Goal: Transaction & Acquisition: Book appointment/travel/reservation

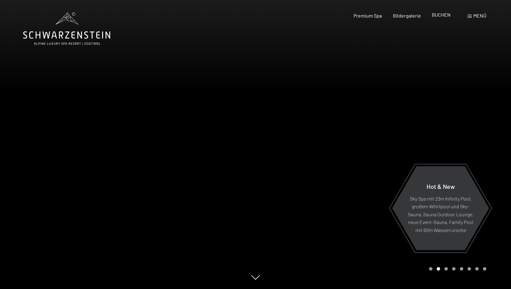
click at [445, 15] on span "BUCHEN" at bounding box center [440, 15] width 19 height 6
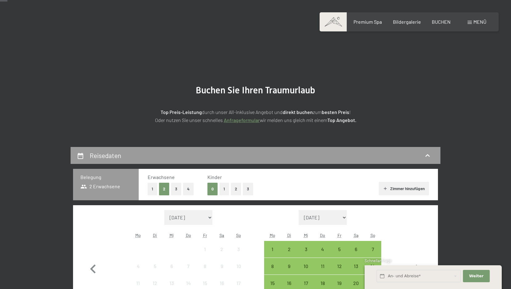
scroll to position [77, 0]
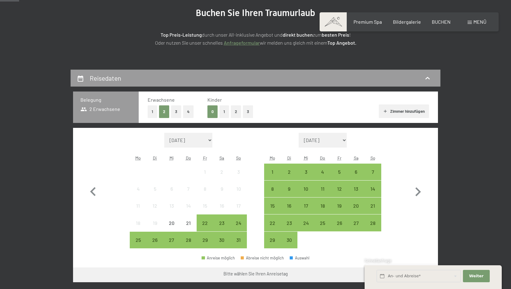
click at [344, 142] on select "September 2025 Oktober 2025 November 2025 Dezember 2025 Januar 2026 Februar 202…" at bounding box center [322, 140] width 48 height 15
select select "2025-09-01"
select select "2025-10-01"
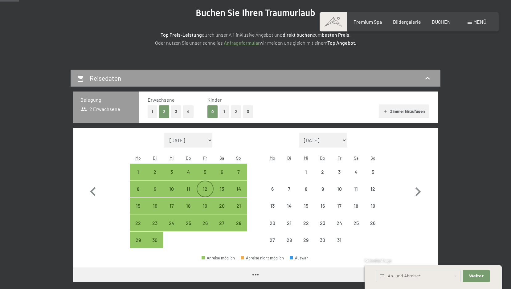
select select "2025-09-01"
select select "2025-10-01"
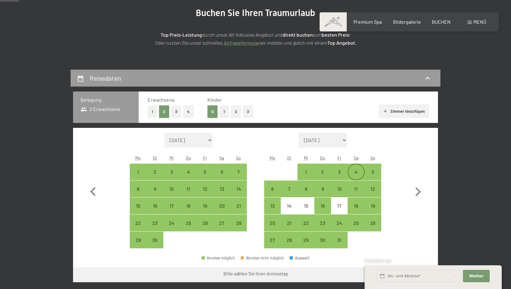
click at [354, 173] on div "4" at bounding box center [355, 176] width 15 height 15
select select "2025-09-01"
select select "2025-10-01"
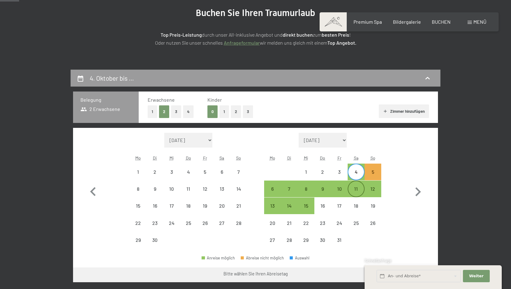
click at [355, 190] on div "11" at bounding box center [355, 193] width 15 height 15
select select "2025-09-01"
select select "2025-10-01"
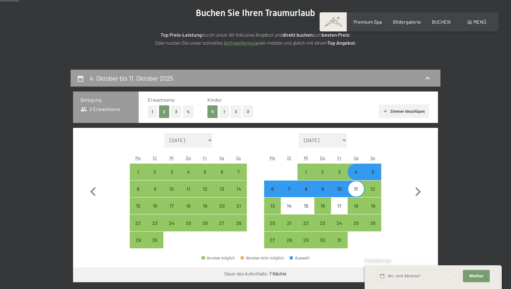
click at [224, 109] on button "1" at bounding box center [224, 111] width 10 height 13
select select "2025-09-01"
select select "2025-10-01"
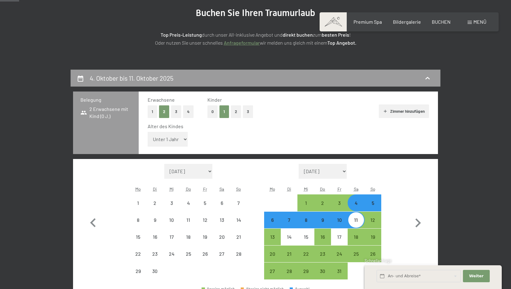
select select "2025-09-01"
select select "2025-10-01"
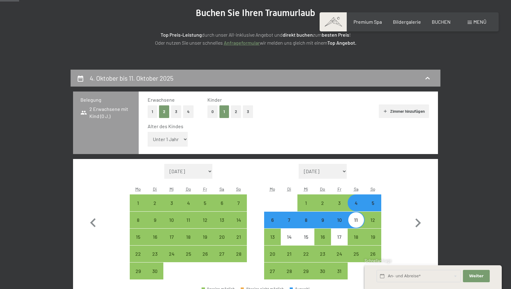
click at [185, 136] on select "Unter 1 Jahr 1 Jahr 2 Jahre 3 Jahre 4 Jahre 5 Jahre 6 Jahre 7 Jahre 8 Jahre 9 J…" at bounding box center [167, 139] width 40 height 15
select select "7"
click at [147, 132] on select "Unter 1 Jahr 1 Jahr 2 Jahre 3 Jahre 4 Jahre 5 Jahre 6 Jahre 7 Jahre 8 Jahre 9 J…" at bounding box center [167, 139] width 40 height 15
select select "2025-09-01"
select select "2025-10-01"
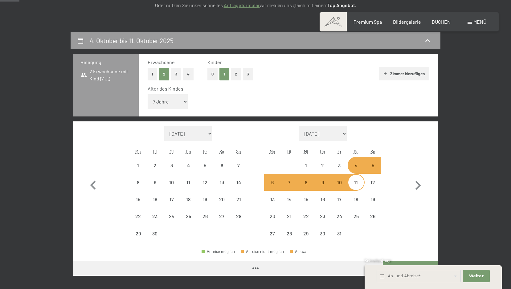
select select "2025-09-01"
select select "2025-10-01"
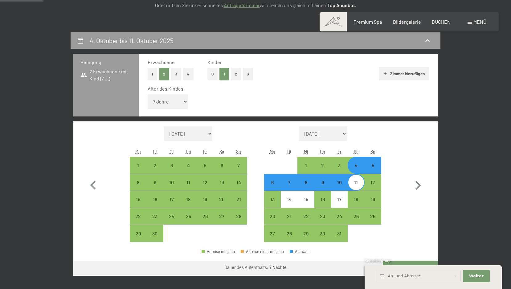
scroll to position [176, 0]
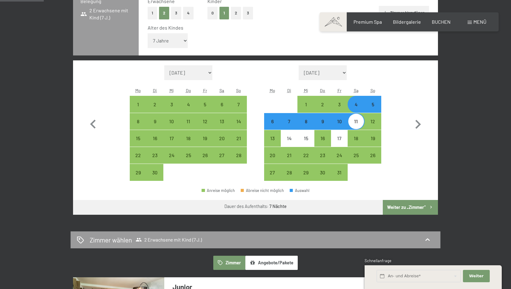
click at [399, 208] on button "Weiter zu „Zimmer“" at bounding box center [409, 207] width 55 height 15
select select "2025-09-01"
select select "2025-10-01"
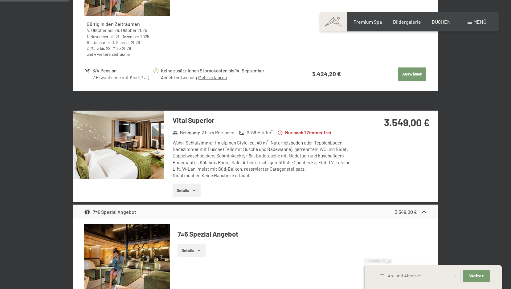
scroll to position [0, 0]
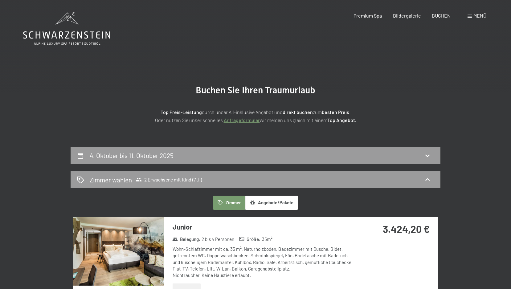
click at [476, 15] on span "Menü" at bounding box center [479, 16] width 13 height 6
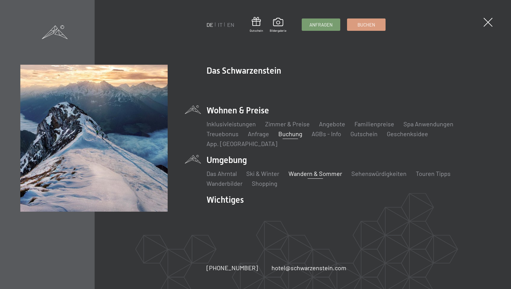
click at [324, 171] on link "Wandern & Sommer" at bounding box center [315, 173] width 54 height 7
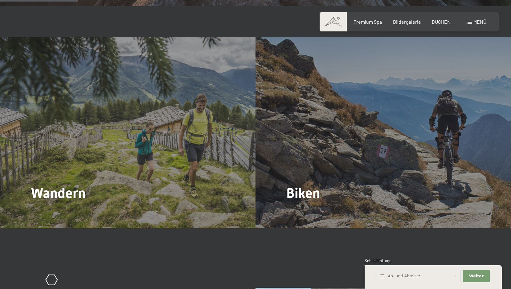
scroll to position [587, 0]
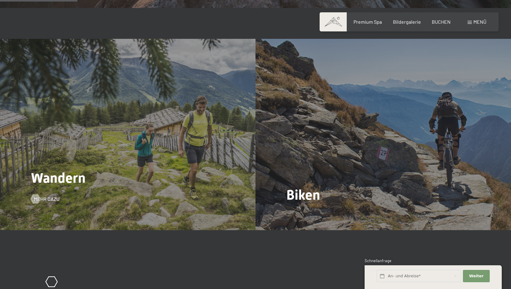
click at [209, 151] on div "Wandern Mehr dazu" at bounding box center [127, 135] width 255 height 192
click at [59, 198] on div "Wandern Mehr dazu" at bounding box center [127, 135] width 255 height 192
click at [51, 200] on span "Mehr dazu" at bounding box center [53, 199] width 26 height 7
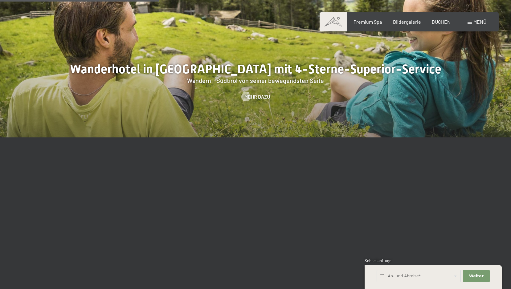
scroll to position [816, 0]
click at [337, 20] on span at bounding box center [332, 21] width 27 height 19
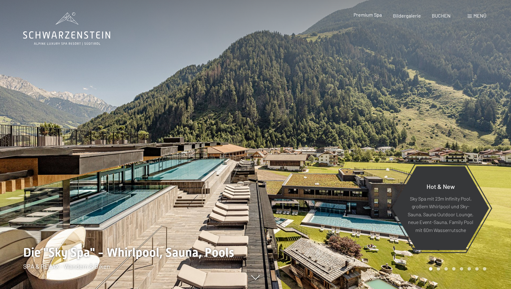
click at [376, 16] on span "Premium Spa" at bounding box center [367, 15] width 28 height 6
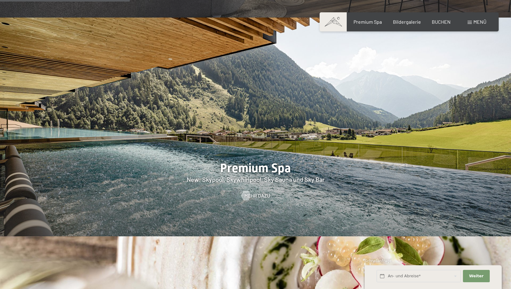
scroll to position [819, 0]
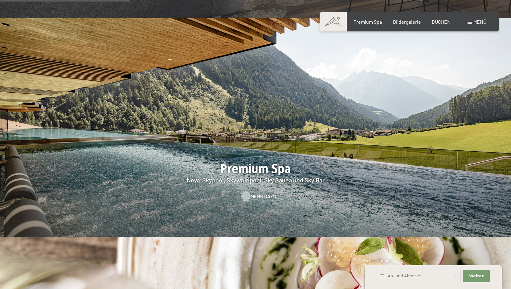
click at [250, 193] on span "Mehr dazu" at bounding box center [263, 196] width 26 height 7
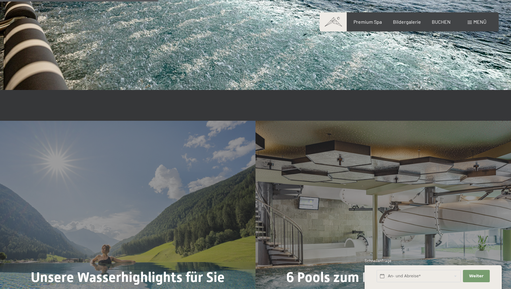
scroll to position [1368, 0]
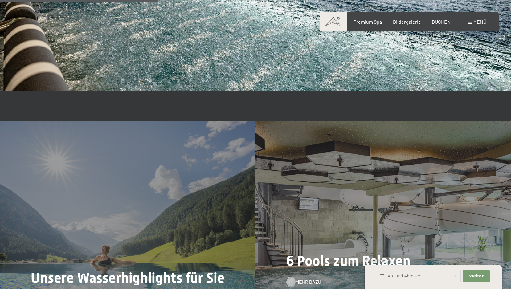
click at [304, 281] on span "Mehr dazu" at bounding box center [308, 281] width 26 height 7
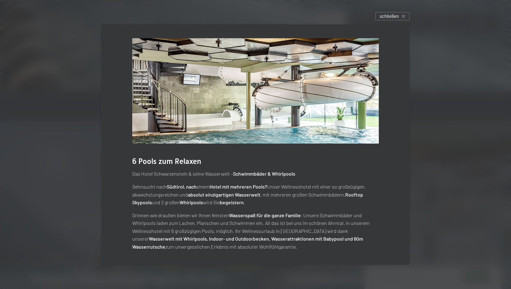
click at [96, 205] on div "6 Pools zum Relaxen Das Hotel Schwarzenstein & seine Wasserwelt – Schwimmbäder …" at bounding box center [255, 144] width 326 height 258
click at [385, 17] on span "schließen" at bounding box center [388, 16] width 19 height 6
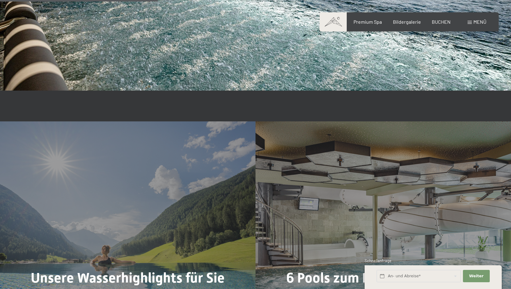
click at [476, 20] on span "Menü" at bounding box center [479, 22] width 13 height 6
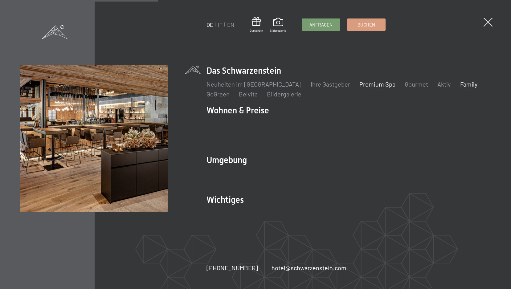
click at [460, 88] on link "Family" at bounding box center [468, 83] width 17 height 7
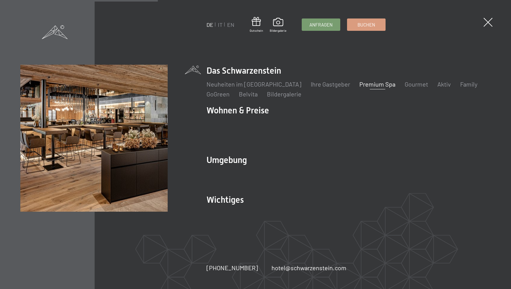
click at [224, 76] on li "Das Schwarzenstein Neuheiten im Schwarzenstein Ihre Gastgeber Premium Spa Gourm…" at bounding box center [348, 82] width 284 height 34
click at [460, 88] on link "Family" at bounding box center [468, 83] width 17 height 7
click at [488, 22] on span at bounding box center [487, 22] width 13 height 13
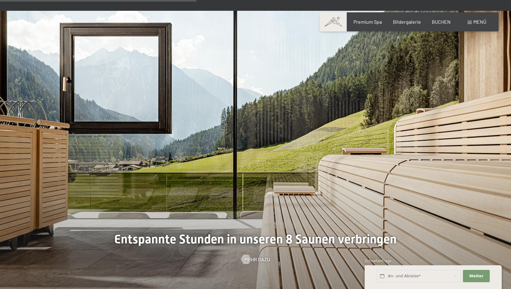
scroll to position [1719, 0]
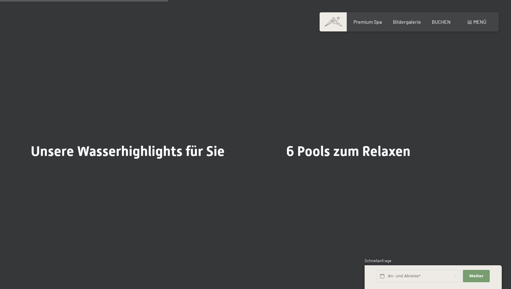
scroll to position [1452, 0]
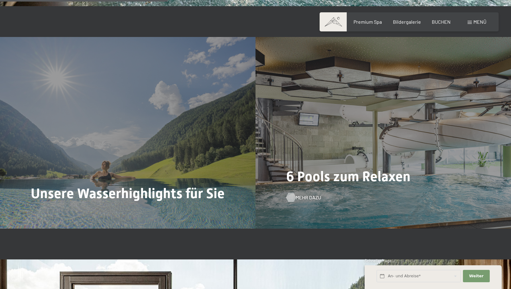
click at [298, 198] on span "Mehr dazu" at bounding box center [308, 197] width 26 height 7
